Goal: Task Accomplishment & Management: Use online tool/utility

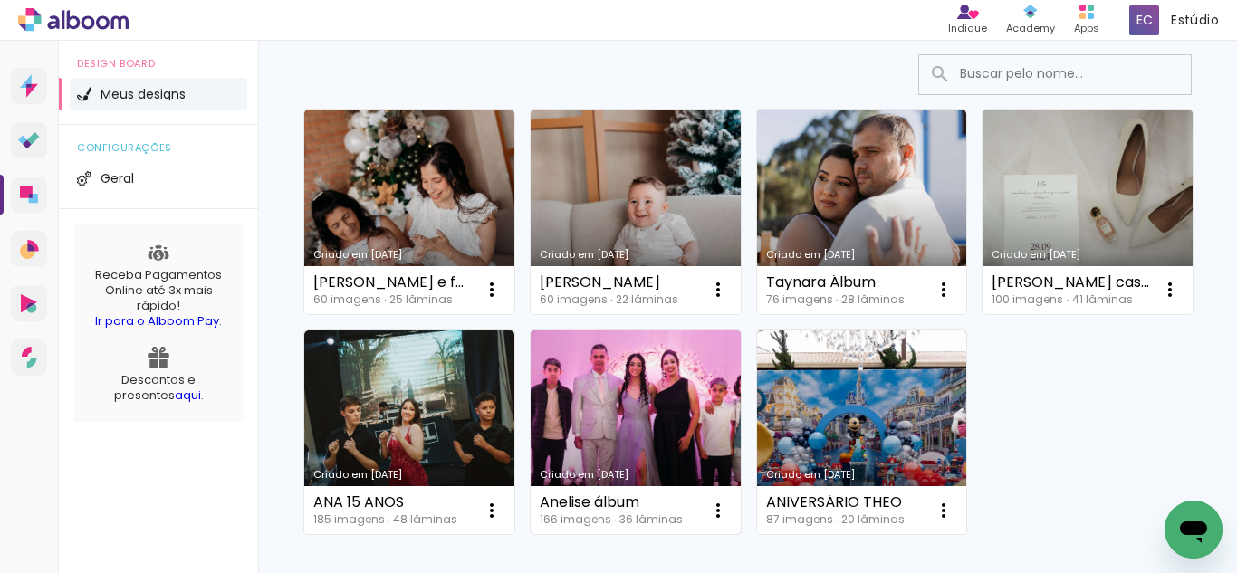
scroll to position [121, 0]
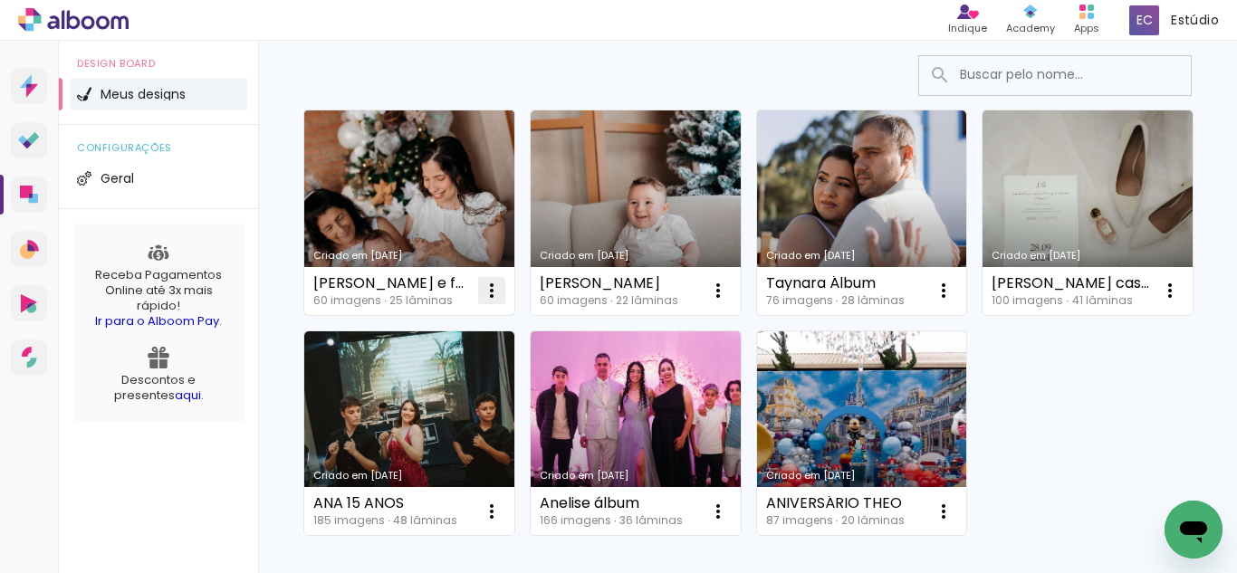
click at [489, 293] on iron-icon at bounding box center [492, 291] width 22 height 22
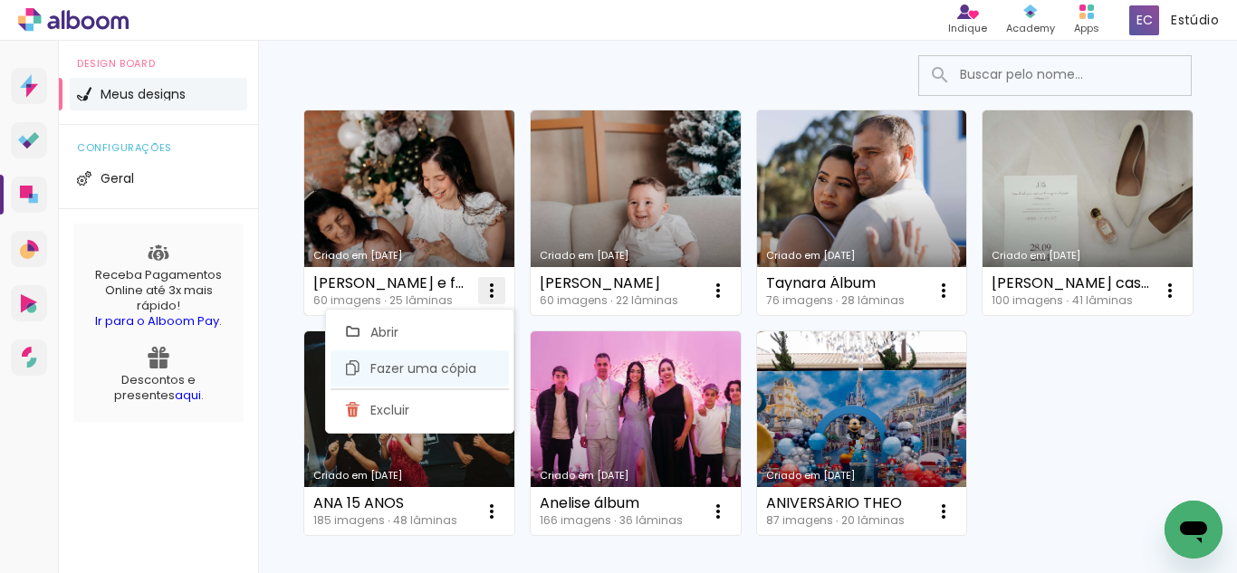
click at [456, 367] on span "Fazer uma cópia" at bounding box center [423, 368] width 106 height 13
type input "Cópia de [PERSON_NAME] e família"
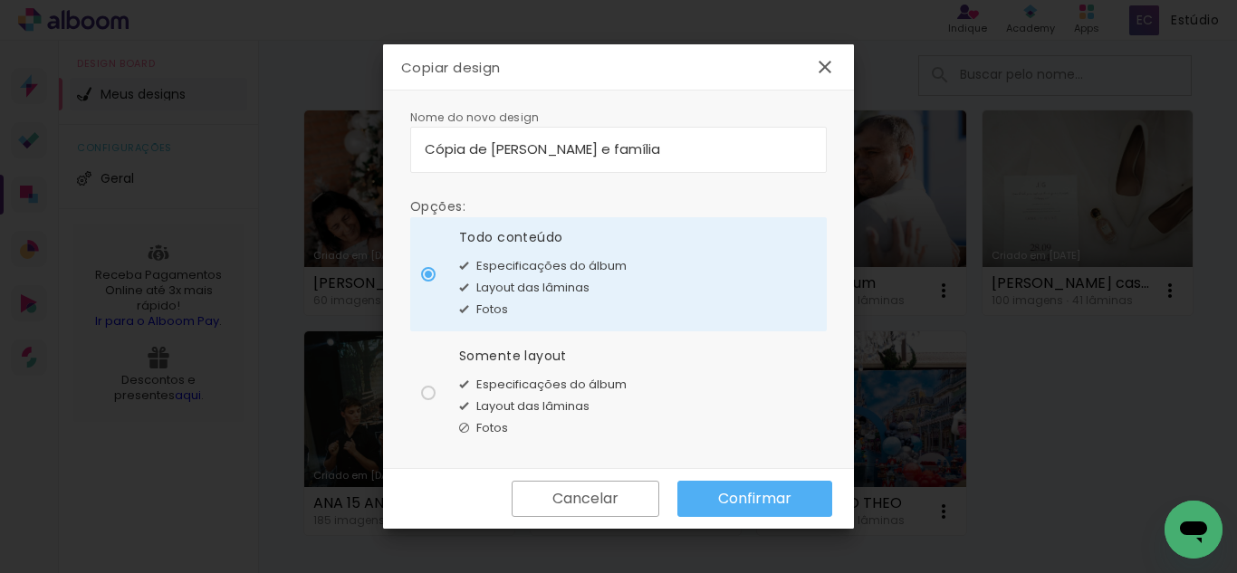
click at [427, 402] on paper-radio-button "Somente layout Especificações do álbum Layout das lâminas Fotos" at bounding box center [618, 393] width 417 height 114
type paper-radio-button "on"
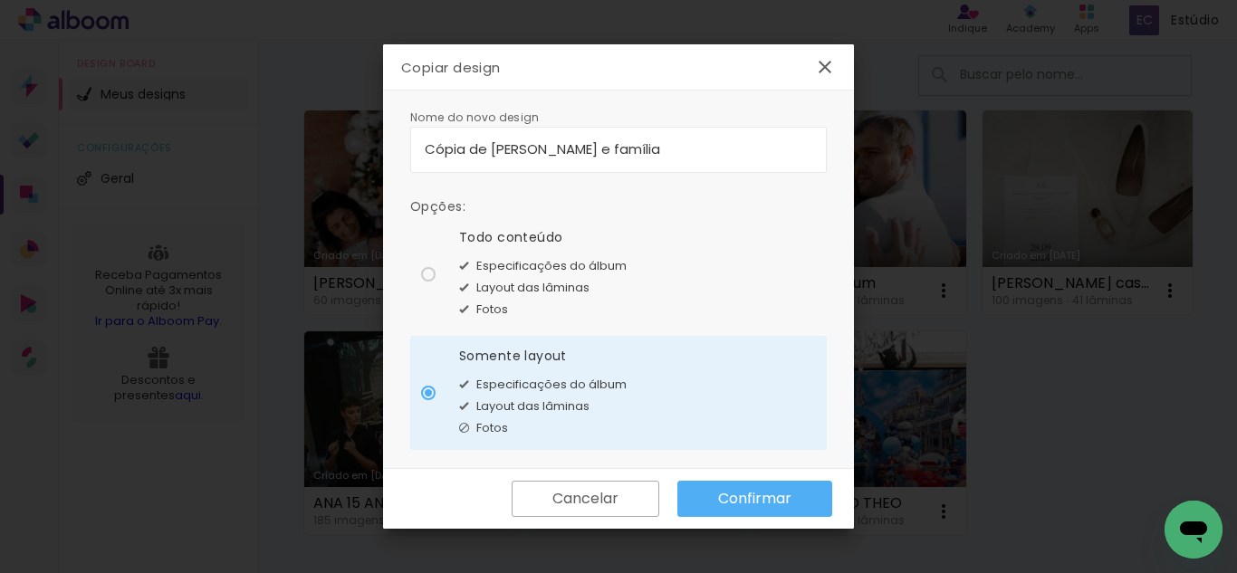
click at [429, 288] on paper-radio-button "Todo conteúdo Especificações do álbum Layout das lâminas Fotos" at bounding box center [618, 274] width 417 height 114
type paper-radio-button "on"
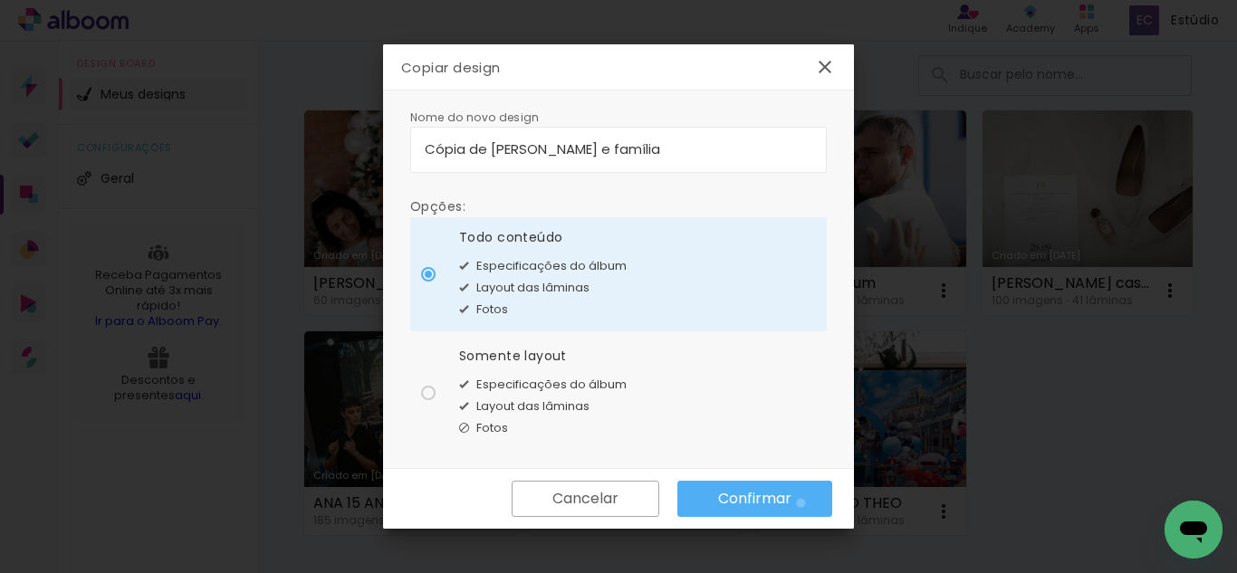
click at [801, 504] on paper-button "Confirmar" at bounding box center [754, 499] width 155 height 36
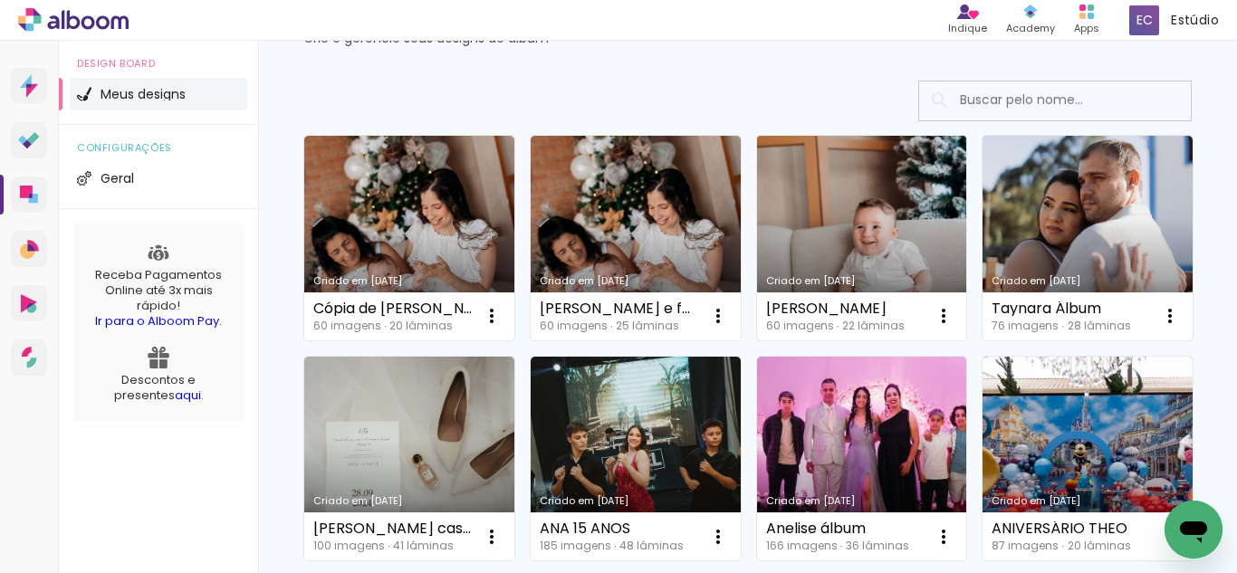
scroll to position [114, 0]
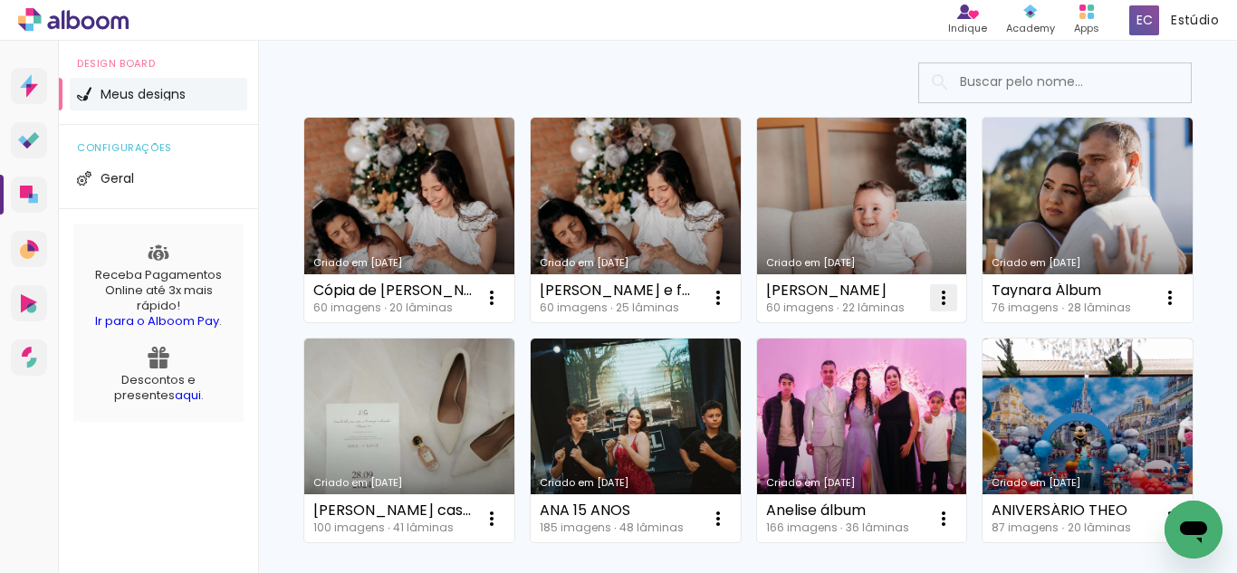
click at [503, 308] on iron-icon at bounding box center [492, 298] width 22 height 22
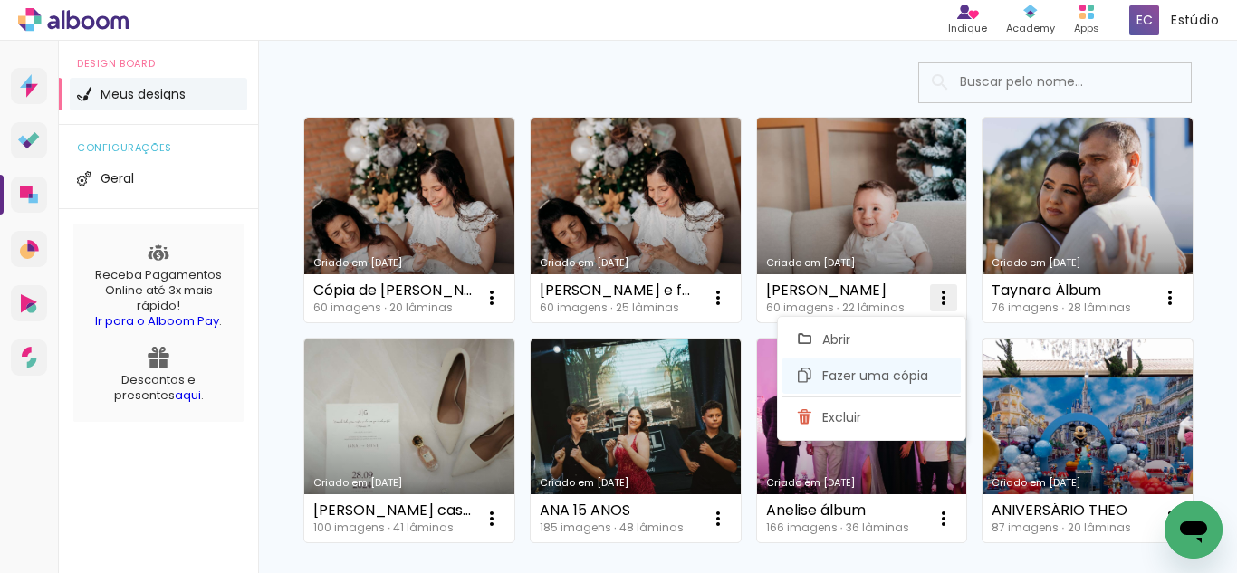
click at [855, 381] on span "Fazer uma cópia" at bounding box center [875, 375] width 106 height 13
type input "Cópia de [PERSON_NAME]"
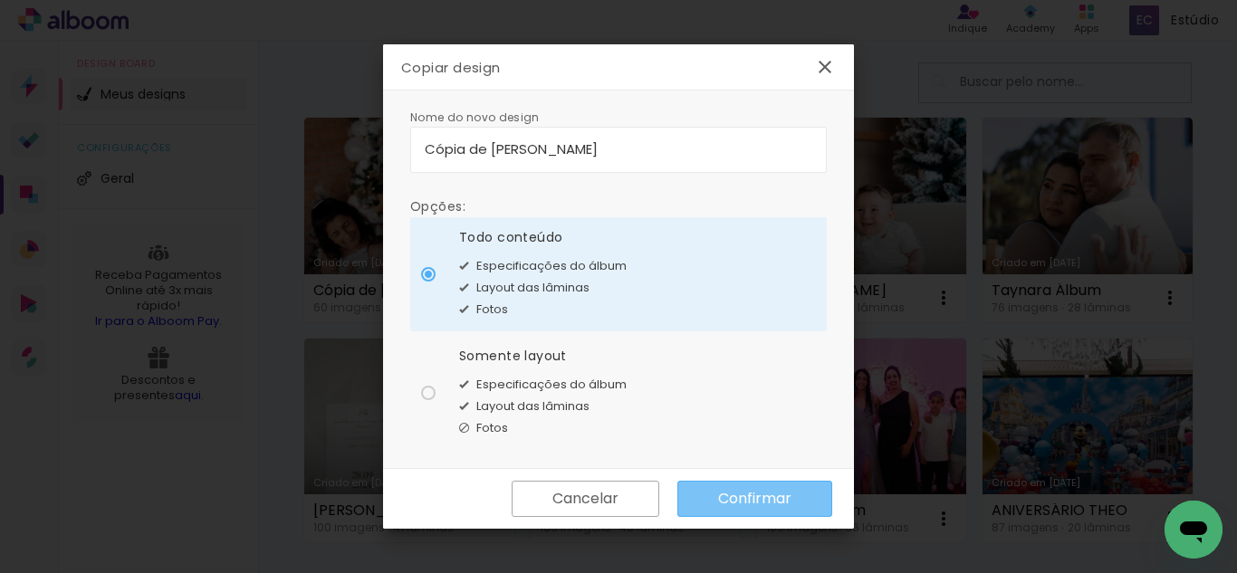
click at [0, 0] on slot "Confirmar" at bounding box center [0, 0] width 0 height 0
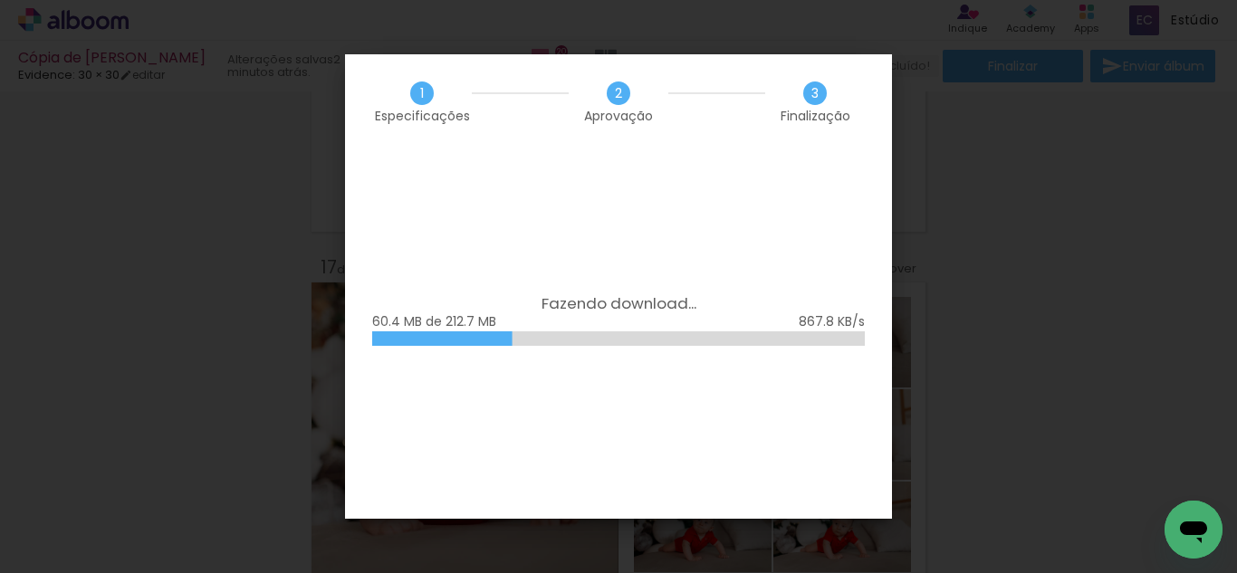
scroll to position [21605, 0]
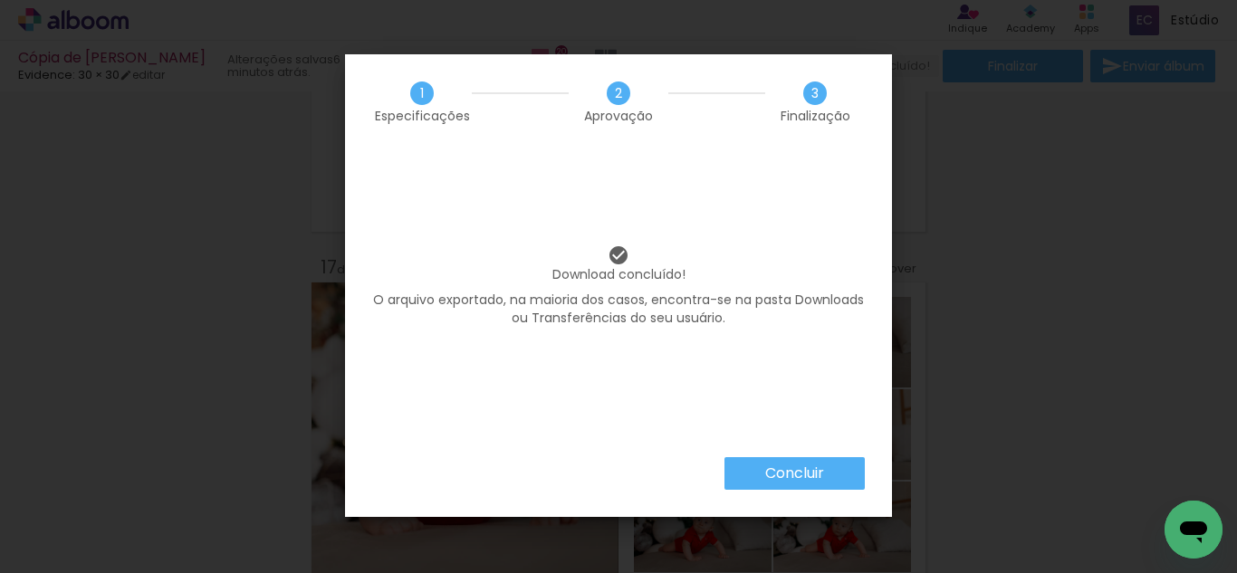
click at [762, 483] on paper-button "Concluir" at bounding box center [794, 473] width 140 height 33
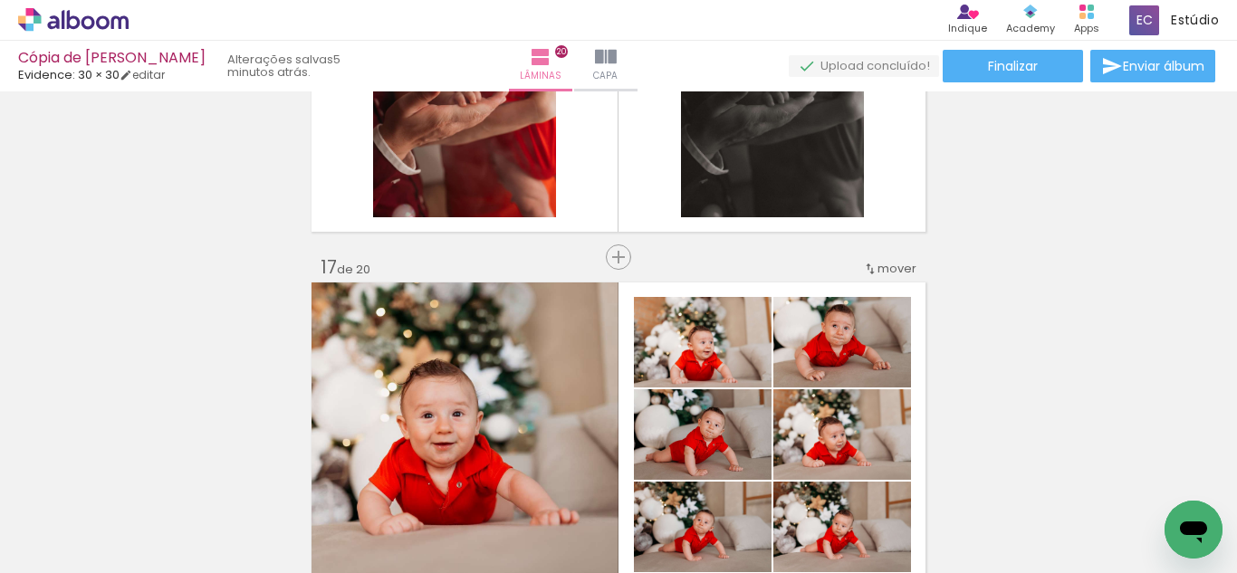
scroll to position [21605, 0]
click at [1077, 19] on div "Produtos Alboom Apps" at bounding box center [1087, 20] width 40 height 37
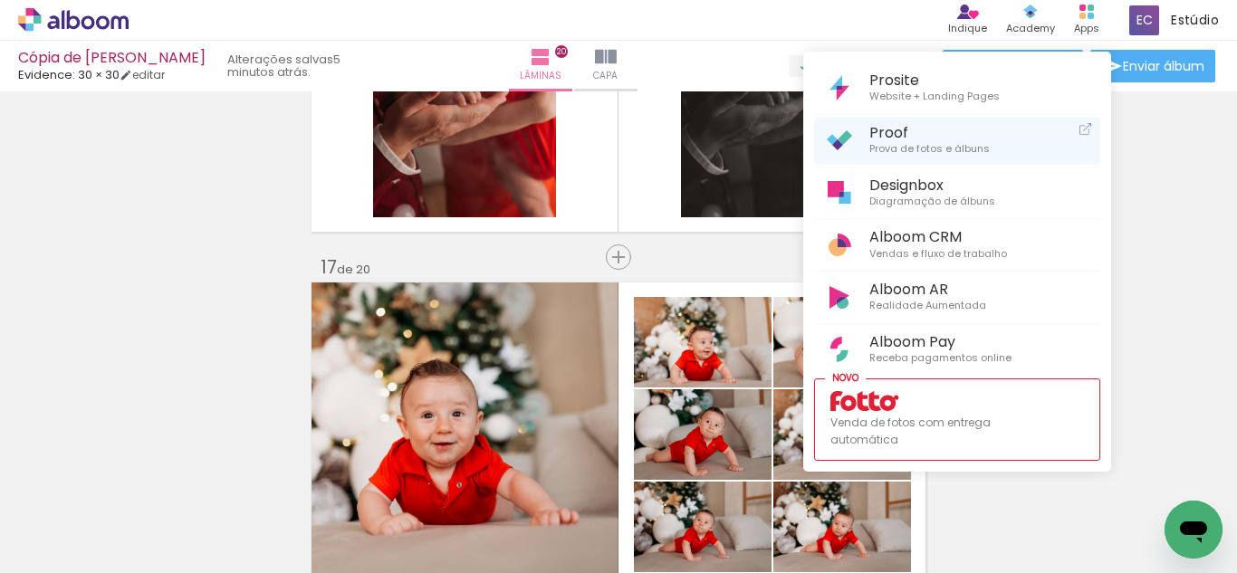
click at [950, 152] on span "Prova de fotos e álbuns" at bounding box center [929, 149] width 120 height 16
